Goal: Task Accomplishment & Management: Manage account settings

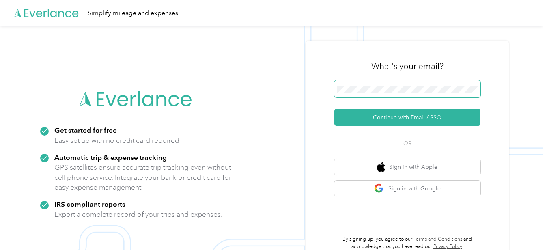
click at [373, 96] on span at bounding box center [407, 88] width 146 height 17
click at [372, 94] on span at bounding box center [407, 88] width 146 height 17
click at [334, 109] on button "Continue with Email / SSO" at bounding box center [407, 117] width 146 height 17
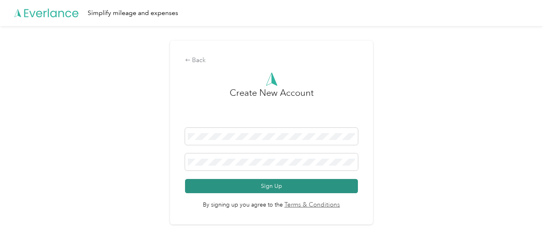
click at [275, 185] on button "Sign Up" at bounding box center [271, 186] width 173 height 14
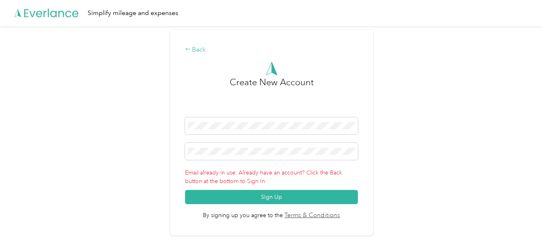
click at [204, 51] on div "Back" at bounding box center [271, 50] width 173 height 10
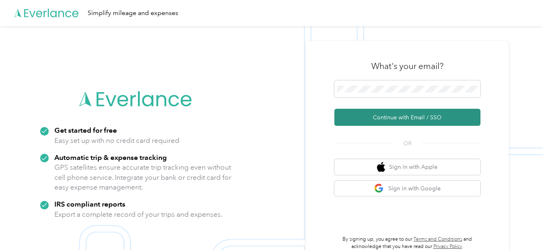
click at [434, 118] on button "Continue with Email / SSO" at bounding box center [407, 117] width 146 height 17
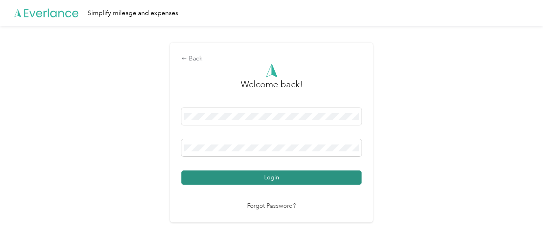
click at [278, 178] on button "Login" at bounding box center [271, 177] width 180 height 14
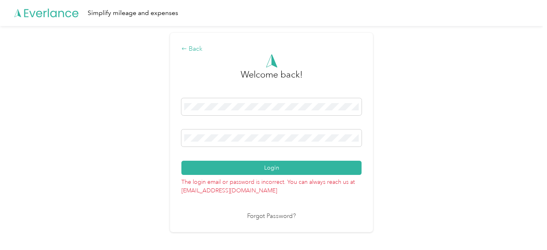
click at [191, 52] on div "Back" at bounding box center [271, 49] width 180 height 10
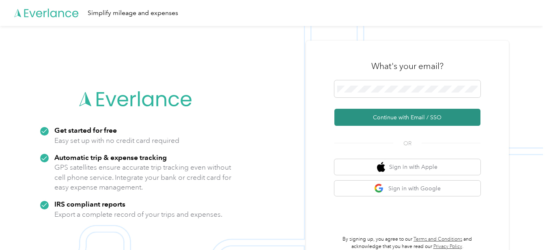
click at [416, 120] on button "Continue with Email / SSO" at bounding box center [407, 117] width 146 height 17
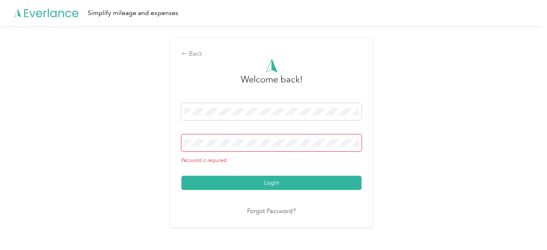
click at [376, 206] on div "Back Welcome back! Password is required Login Forgot Password?" at bounding box center [271, 136] width 543 height 220
click at [258, 211] on link "Forgot Password?" at bounding box center [271, 211] width 49 height 9
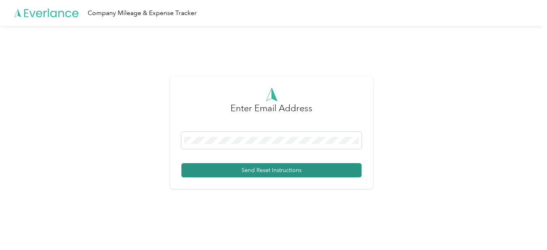
click at [258, 172] on button "Send Reset Instructions" at bounding box center [271, 170] width 180 height 14
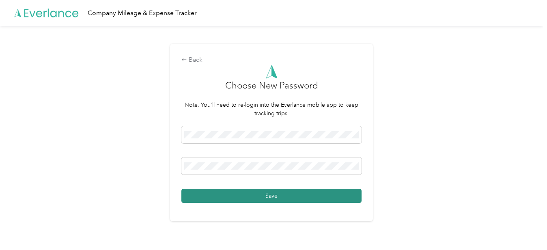
click at [303, 193] on button "Save" at bounding box center [271, 196] width 180 height 14
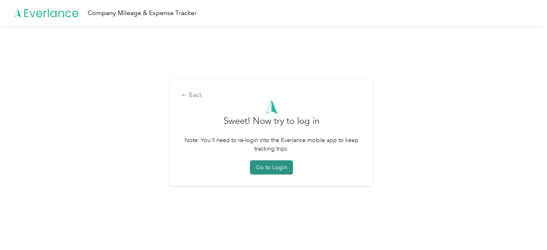
click at [271, 169] on button "Go to Login" at bounding box center [271, 167] width 43 height 14
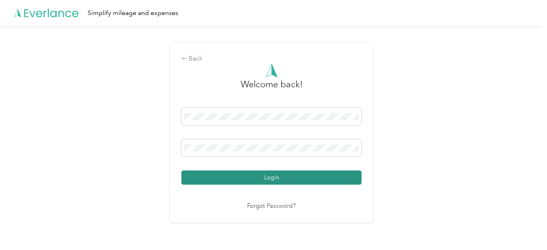
click at [272, 181] on button "Login" at bounding box center [271, 177] width 180 height 14
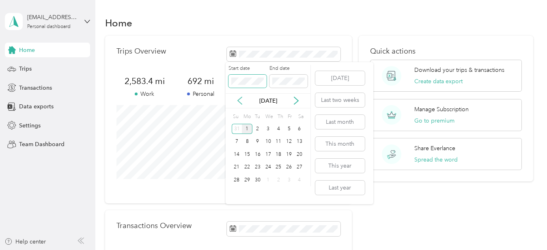
click at [239, 102] on div "Start date End date Sep 2025 Su Mo Tu We Th Fr Sa 31 1 2 3 4 5 6 7 8 9 10 11 12…" at bounding box center [267, 126] width 85 height 122
click at [239, 102] on icon at bounding box center [240, 100] width 4 height 7
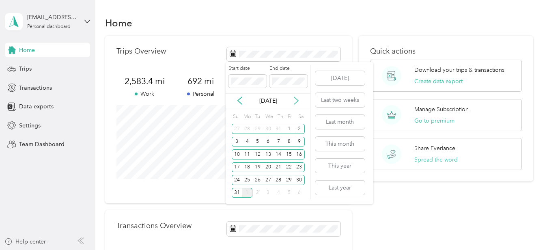
click at [296, 99] on icon at bounding box center [296, 100] width 4 height 7
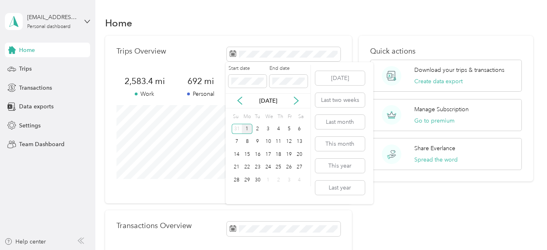
click at [246, 128] on div "1" at bounding box center [247, 129] width 11 height 10
click at [241, 99] on icon at bounding box center [240, 101] width 8 height 8
click at [288, 86] on span at bounding box center [288, 81] width 38 height 13
click at [298, 102] on icon at bounding box center [296, 101] width 8 height 8
click at [238, 99] on icon at bounding box center [240, 101] width 8 height 8
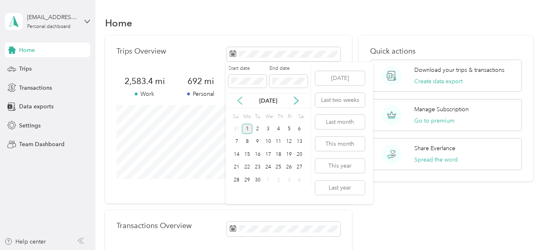
click at [240, 101] on icon at bounding box center [240, 101] width 8 height 8
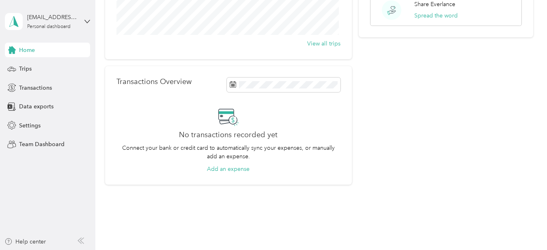
scroll to position [143, 0]
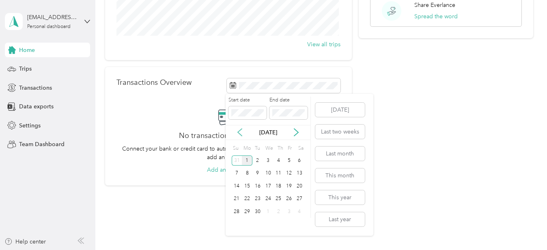
click at [238, 133] on icon at bounding box center [240, 132] width 4 height 7
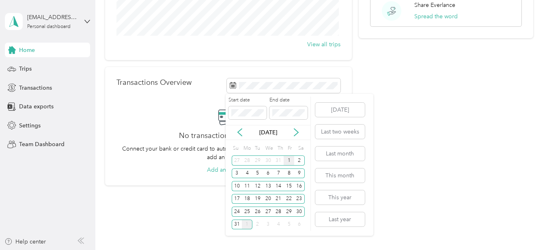
click at [288, 160] on div "1" at bounding box center [288, 160] width 11 height 10
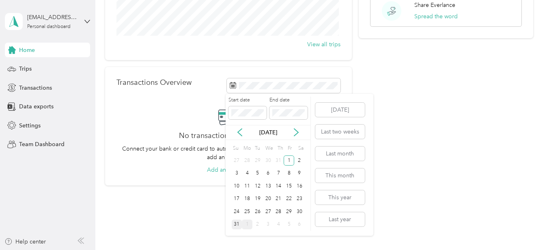
click at [235, 224] on div "31" at bounding box center [237, 224] width 11 height 10
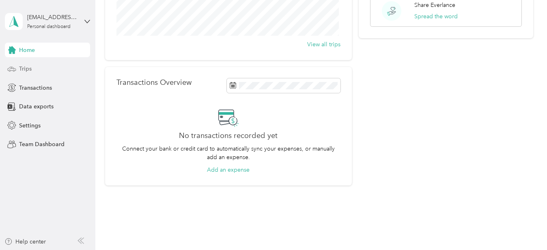
click at [58, 69] on div "Trips" at bounding box center [47, 69] width 85 height 15
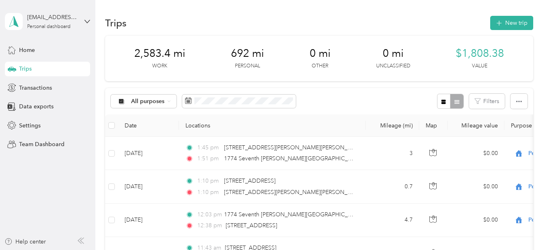
click at [172, 60] on div "2,583.4 mi Work" at bounding box center [159, 58] width 51 height 23
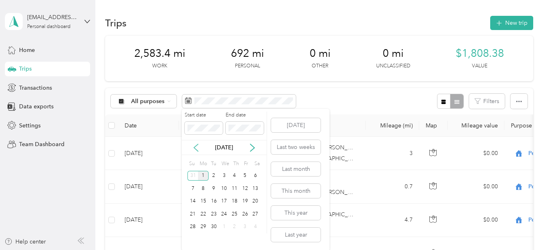
click at [195, 147] on icon at bounding box center [196, 148] width 8 height 8
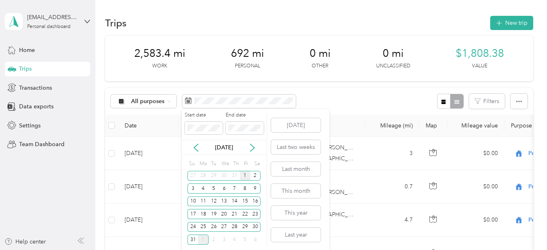
click at [245, 176] on div "1" at bounding box center [245, 176] width 11 height 10
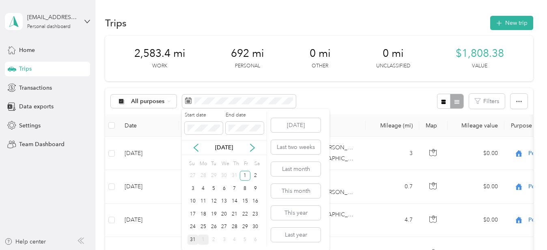
click at [194, 239] on div "31" at bounding box center [192, 239] width 11 height 10
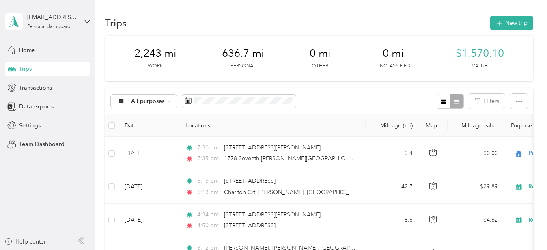
click at [456, 104] on div at bounding box center [450, 101] width 26 height 15
click at [442, 104] on icon "button" at bounding box center [443, 102] width 6 height 6
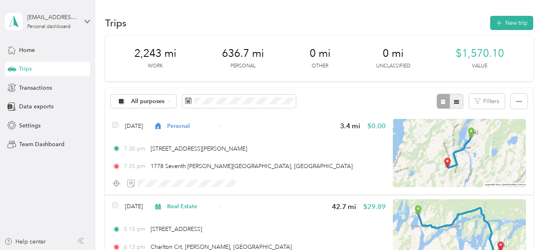
click at [453, 104] on icon "button" at bounding box center [456, 102] width 6 height 6
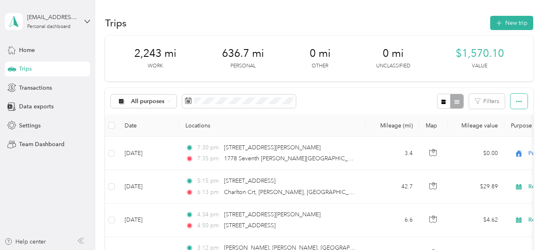
click at [516, 103] on icon "button" at bounding box center [519, 102] width 6 height 6
click at [513, 132] on div "Export" at bounding box center [507, 131] width 22 height 9
click at [511, 117] on span "Select all" at bounding box center [507, 116] width 22 height 7
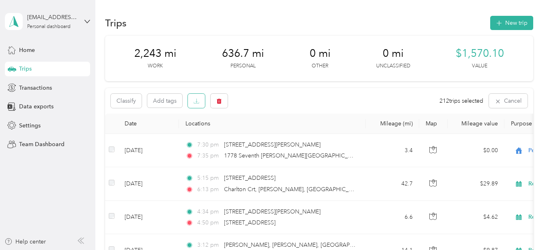
click at [199, 103] on icon "button" at bounding box center [196, 102] width 5 height 1
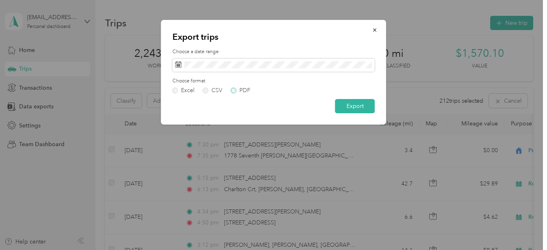
click at [234, 88] on label "PDF" at bounding box center [240, 91] width 19 height 6
click at [358, 109] on button "Export" at bounding box center [355, 106] width 40 height 14
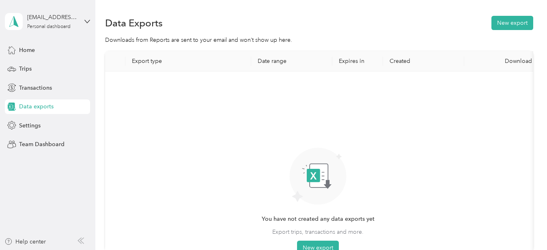
click at [320, 170] on icon at bounding box center [313, 175] width 13 height 13
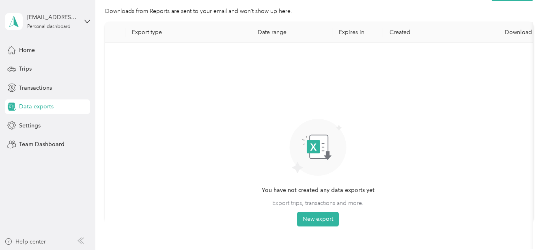
scroll to position [26, 0]
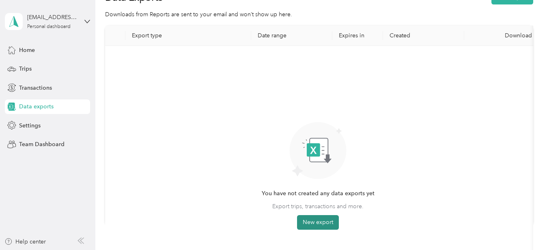
click at [322, 222] on button "New export" at bounding box center [318, 222] width 42 height 15
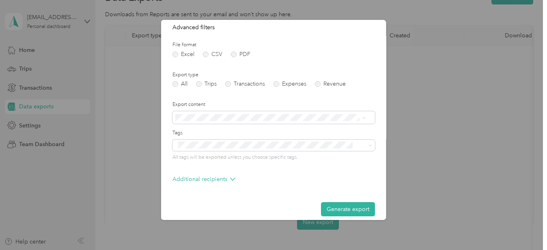
scroll to position [95, 0]
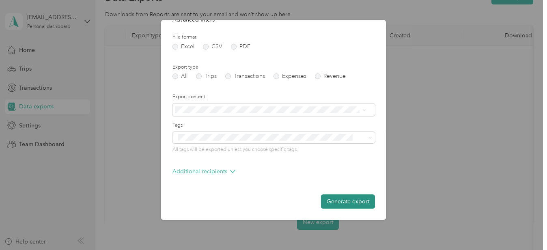
click at [346, 202] on button "Generate export" at bounding box center [348, 201] width 54 height 14
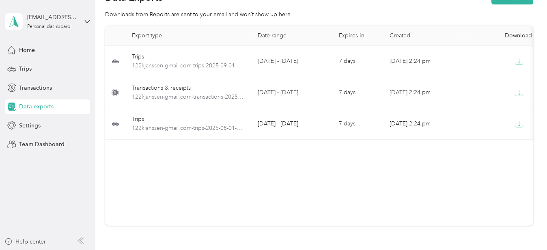
scroll to position [0, 0]
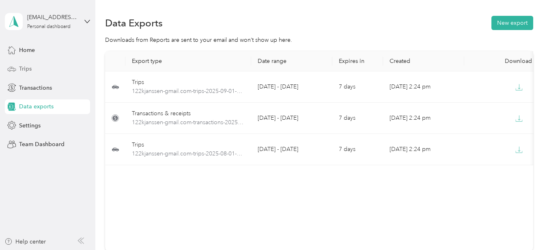
click at [26, 69] on span "Trips" at bounding box center [25, 68] width 13 height 9
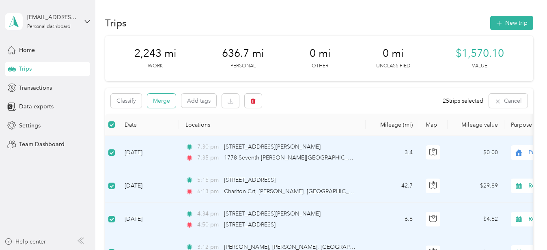
click at [167, 101] on button "Merge" at bounding box center [161, 101] width 28 height 14
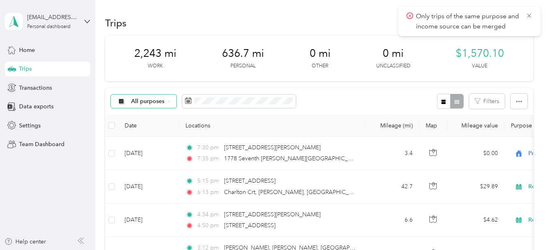
click at [155, 104] on span "All purposes" at bounding box center [148, 102] width 34 height 6
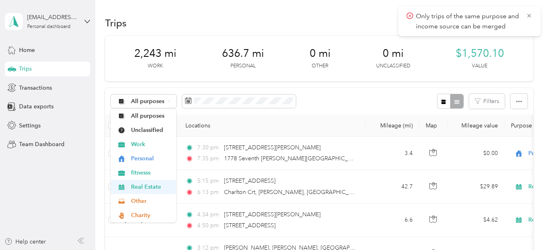
click at [147, 189] on span "Real Estate" at bounding box center [150, 186] width 39 height 9
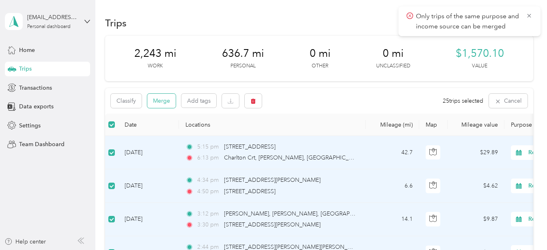
click at [166, 96] on button "Merge" at bounding box center [161, 101] width 28 height 14
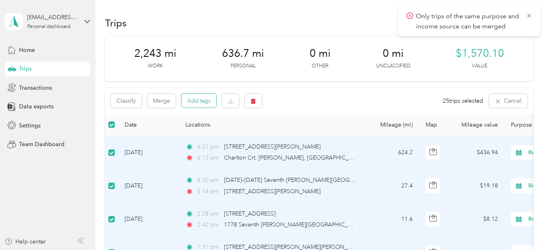
click at [193, 101] on button "Add tags" at bounding box center [198, 101] width 35 height 14
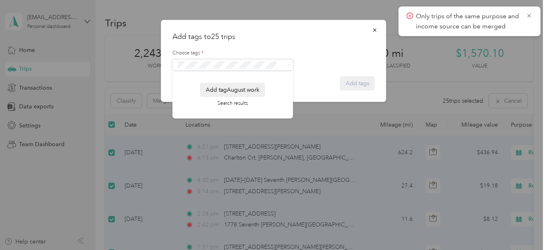
click at [255, 92] on button "Add tag August work" at bounding box center [232, 90] width 65 height 14
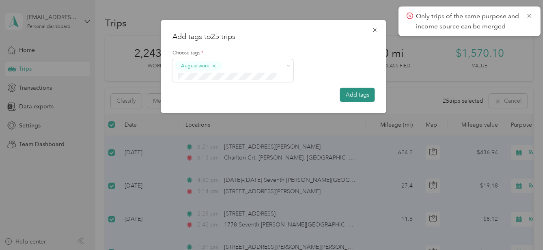
click at [353, 97] on button "Add tags" at bounding box center [357, 95] width 35 height 14
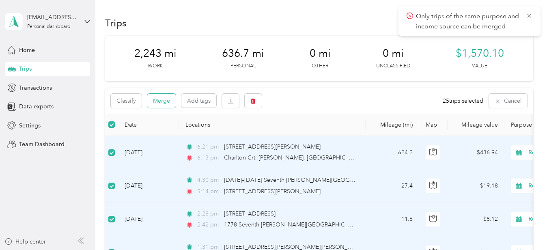
click at [157, 102] on button "Merge" at bounding box center [161, 101] width 28 height 14
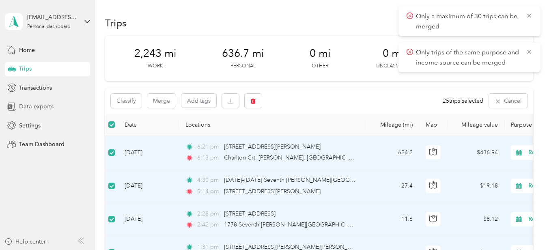
click at [25, 106] on span "Data exports" at bounding box center [36, 106] width 34 height 9
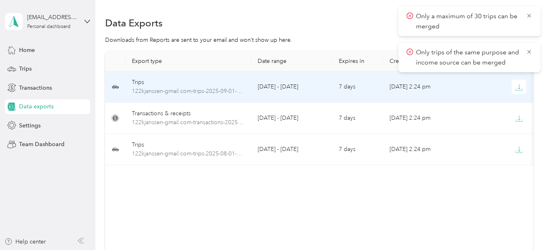
click at [276, 89] on td "September 1 - 1, 2025" at bounding box center [291, 86] width 81 height 31
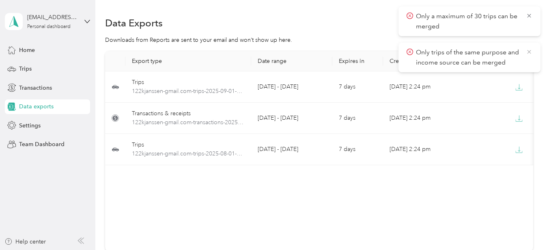
click at [530, 52] on icon at bounding box center [529, 51] width 6 height 7
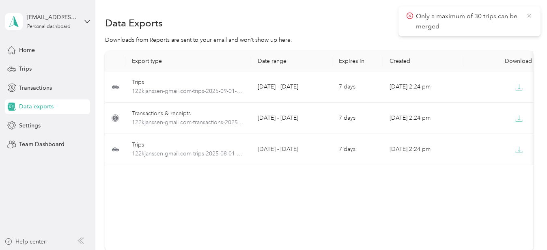
click at [529, 15] on icon at bounding box center [529, 16] width 4 height 4
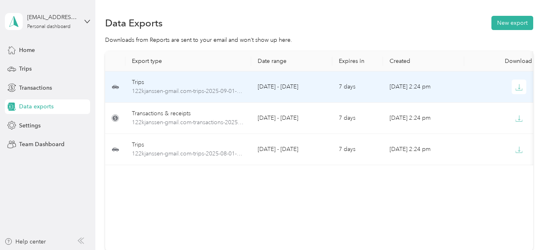
click at [280, 88] on td "September 1 - 1, 2025" at bounding box center [291, 86] width 81 height 31
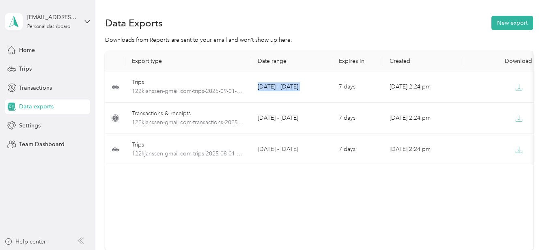
click at [280, 88] on td "September 1 - 1, 2025" at bounding box center [291, 86] width 81 height 31
